Goal: Information Seeking & Learning: Learn about a topic

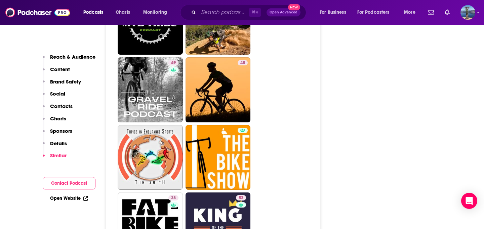
scroll to position [1361, 0]
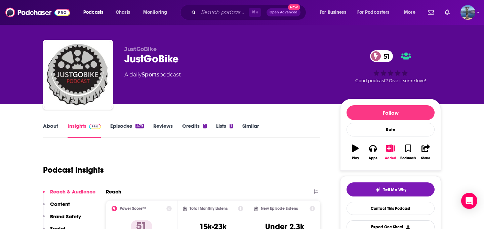
scroll to position [0, 0]
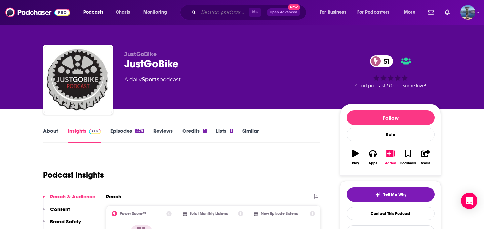
click at [210, 12] on input "Search podcasts, credits, & more..." at bounding box center [223, 12] width 50 height 11
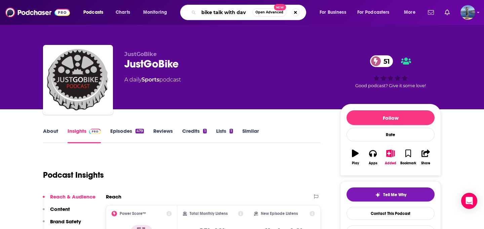
type input "bike talk with dave"
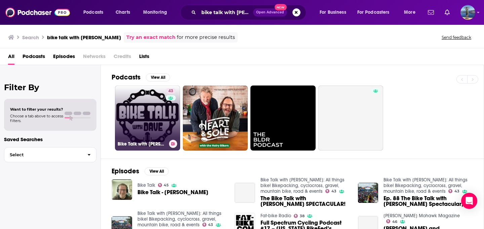
click at [145, 110] on link "43 Bike Talk with Dave: All things bike! Bikepacking, cyclocross, gravel, mount…" at bounding box center [147, 118] width 65 height 65
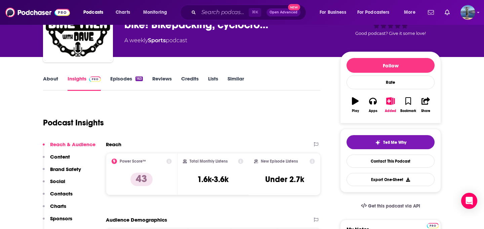
scroll to position [54, 0]
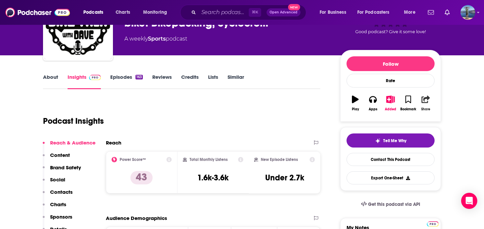
click at [427, 101] on icon "button" at bounding box center [425, 99] width 8 height 7
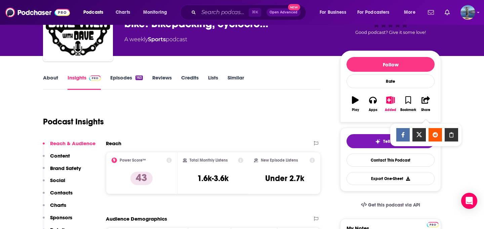
click at [449, 135] on icon "Show Share dropdown" at bounding box center [450, 134] width 13 height 5
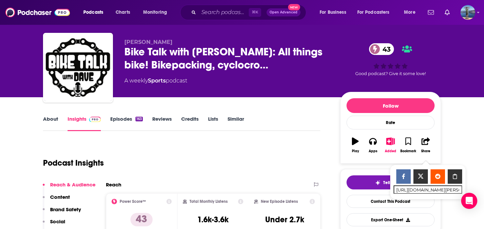
scroll to position [11, 0]
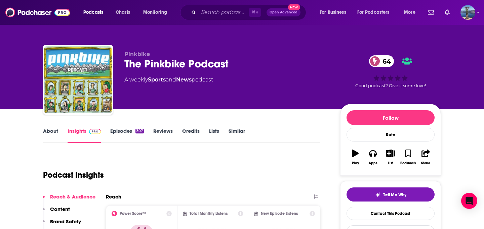
click at [48, 132] on link "About" at bounding box center [50, 135] width 15 height 15
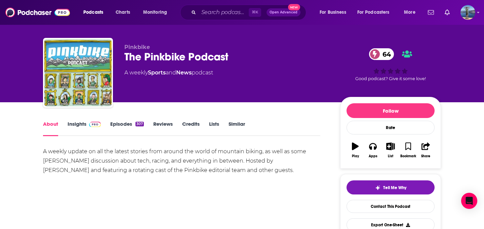
scroll to position [7, 0]
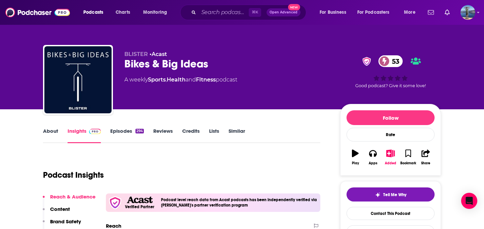
click at [48, 131] on link "About" at bounding box center [50, 135] width 15 height 15
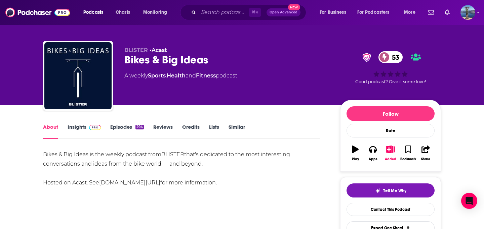
scroll to position [8, 0]
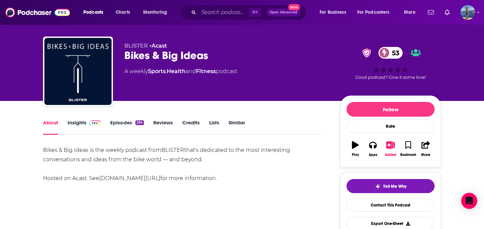
click at [120, 124] on link "Episodes 294" at bounding box center [127, 127] width 34 height 15
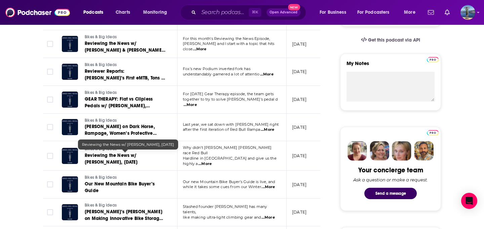
scroll to position [221, 0]
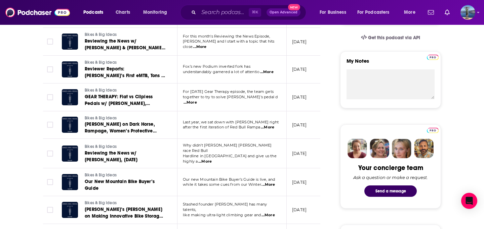
click at [212, 159] on span "...More" at bounding box center [204, 161] width 13 height 5
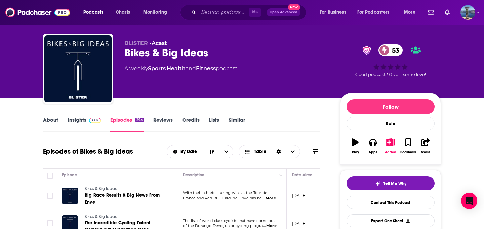
scroll to position [13, 0]
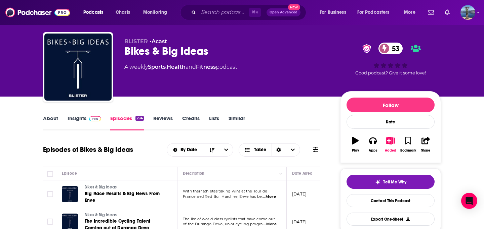
click at [49, 120] on link "About" at bounding box center [50, 122] width 15 height 15
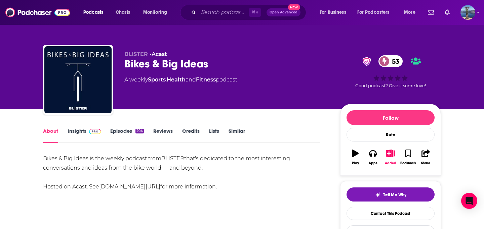
click at [78, 133] on link "Insights" at bounding box center [84, 135] width 33 height 15
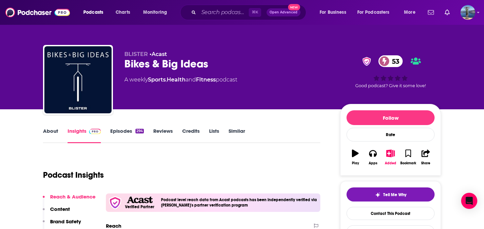
click at [124, 132] on link "Episodes 294" at bounding box center [127, 135] width 34 height 15
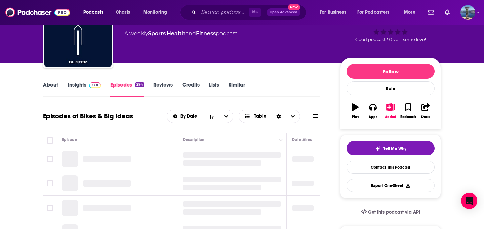
scroll to position [70, 0]
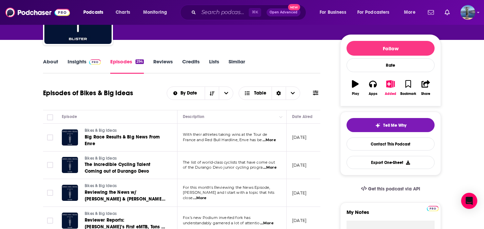
click at [89, 137] on span "Big Race Results & Big News From Enve" at bounding box center [122, 140] width 75 height 12
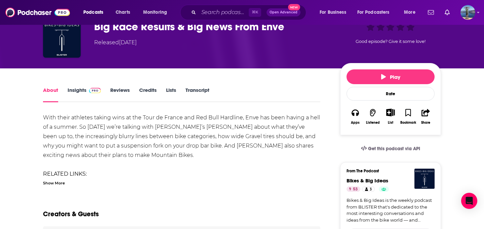
scroll to position [38, 0]
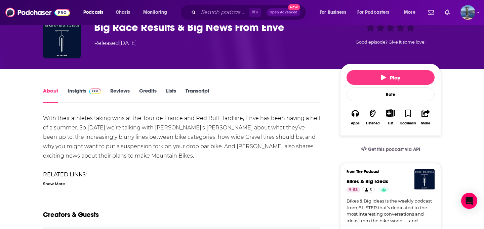
click at [80, 90] on link "Insights" at bounding box center [84, 95] width 33 height 15
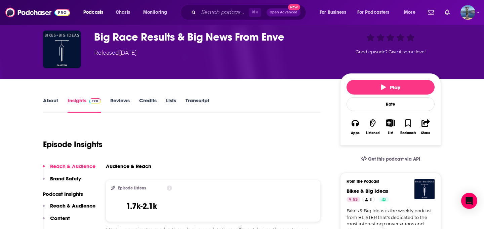
scroll to position [2, 0]
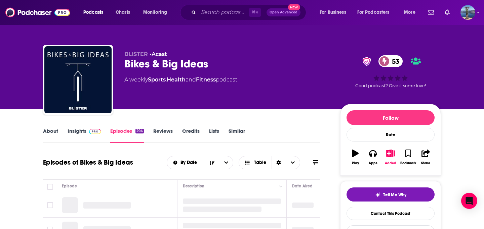
click at [84, 134] on link "Insights" at bounding box center [84, 135] width 33 height 15
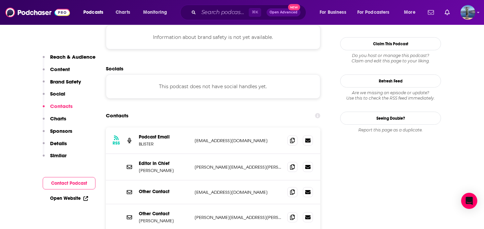
scroll to position [651, 0]
click at [294, 189] on icon at bounding box center [292, 191] width 5 height 5
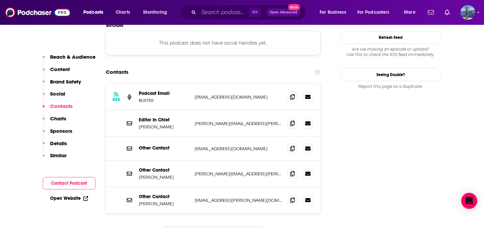
scroll to position [709, 0]
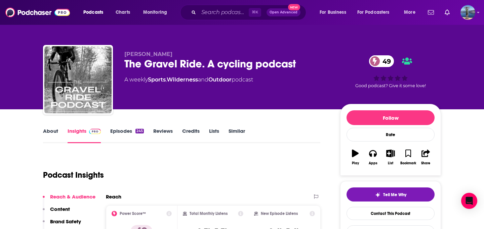
click at [53, 131] on link "About" at bounding box center [50, 135] width 15 height 15
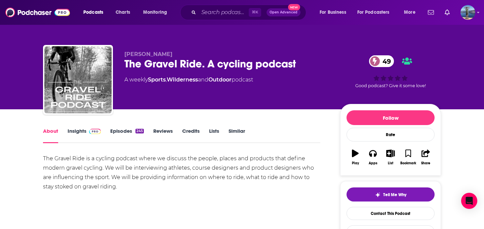
click at [74, 130] on link "Insights" at bounding box center [84, 135] width 33 height 15
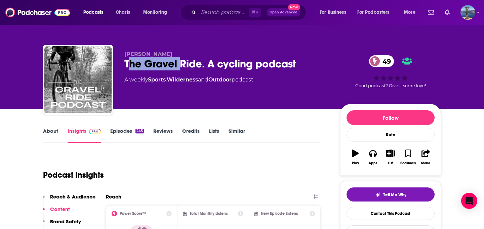
drag, startPoint x: 127, startPoint y: 64, endPoint x: 179, endPoint y: 66, distance: 52.4
click at [179, 66] on div "The Gravel Ride. A cycling podcast 49" at bounding box center [226, 63] width 205 height 13
drag, startPoint x: 121, startPoint y: 63, endPoint x: 203, endPoint y: 67, distance: 81.7
click at [203, 67] on div "Craig Dalton The Gravel Ride. A cycling podcast 49 A weekly Sports , Wilderness…" at bounding box center [242, 81] width 398 height 73
copy h2 "The Gravel Ride"
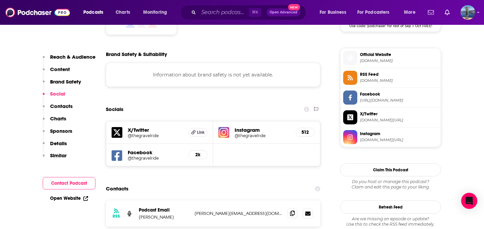
scroll to position [585, 0]
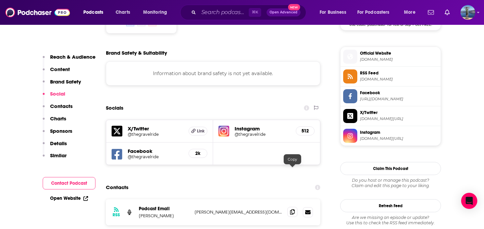
click at [290, 210] on icon at bounding box center [292, 212] width 5 height 5
